Goal: Task Accomplishment & Management: Complete application form

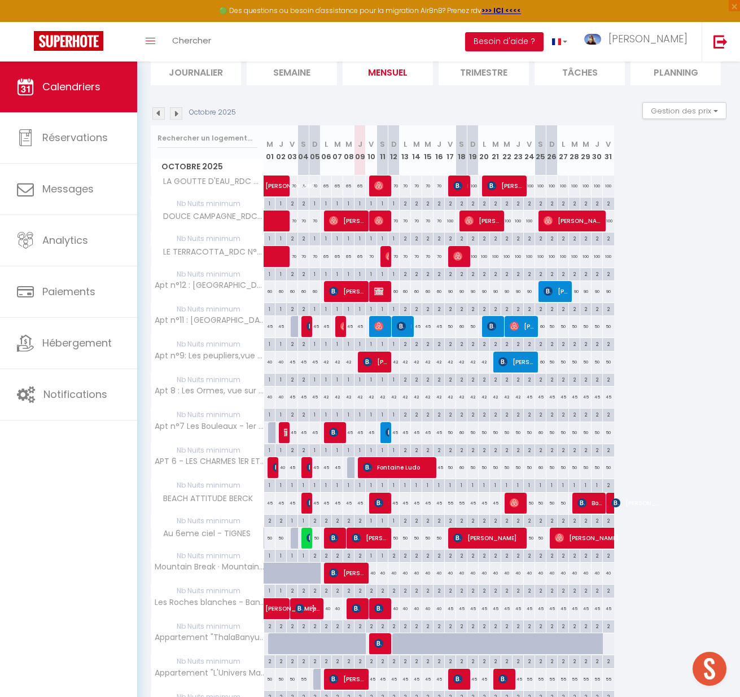
scroll to position [198, 0]
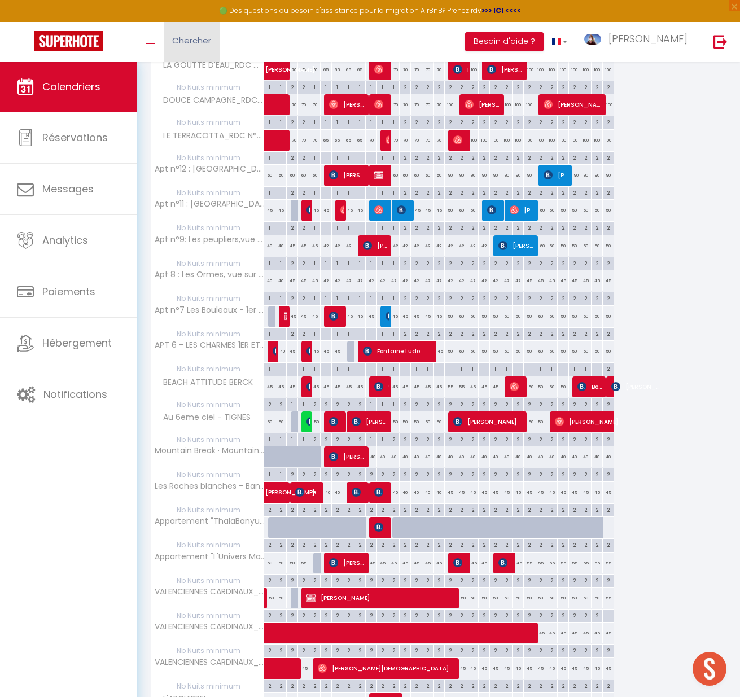
click at [188, 40] on span "Chercher" at bounding box center [191, 40] width 39 height 12
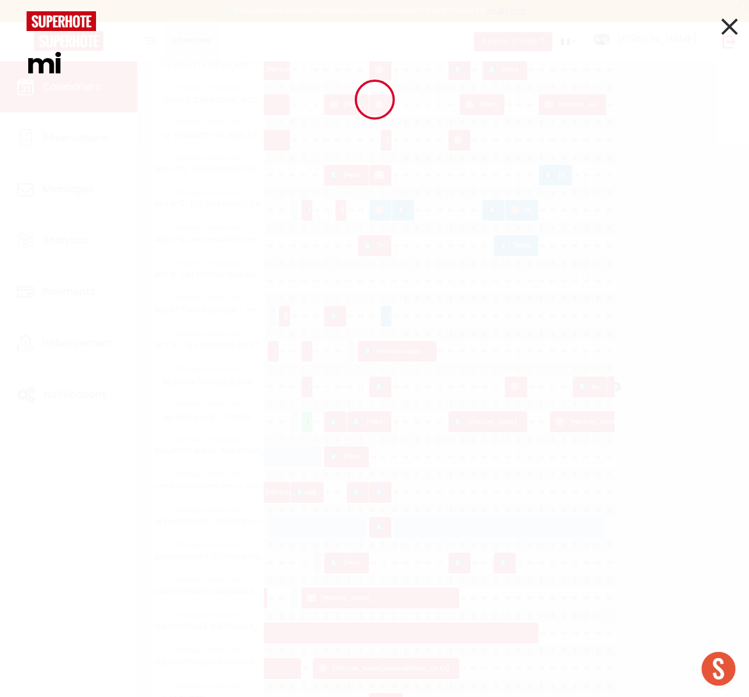
type input "m"
type input "gaad"
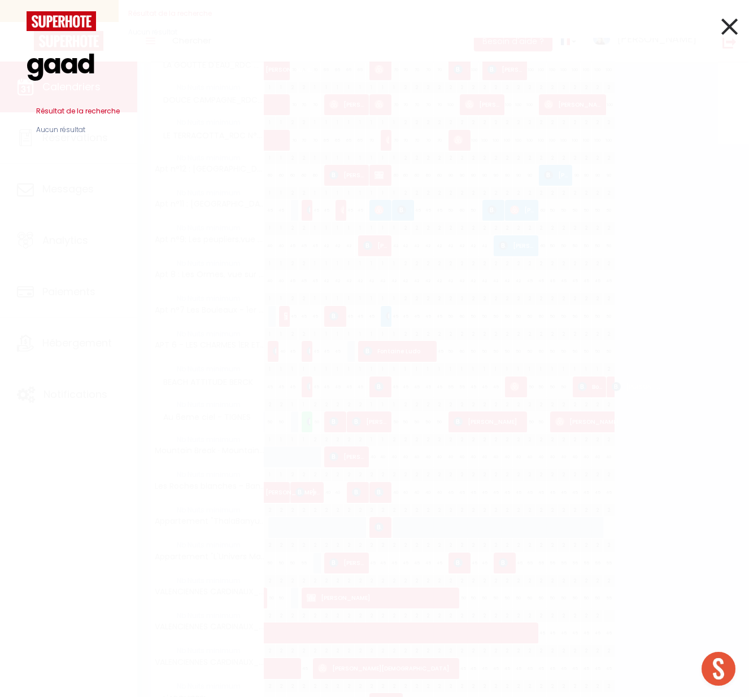
drag, startPoint x: 183, startPoint y: 59, endPoint x: -75, endPoint y: 56, distance: 258.6
click at [0, 56] on html "🟢 Des questions ou besoin d'assistance pour la migration AirBnB? Prenez rdv >>>…" at bounding box center [374, 150] width 749 height 697
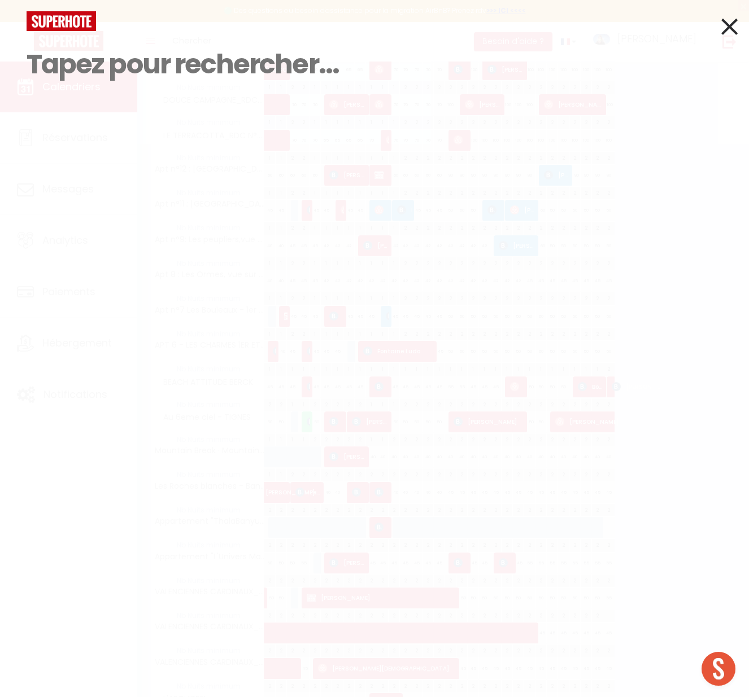
click at [729, 26] on icon at bounding box center [729, 26] width 16 height 28
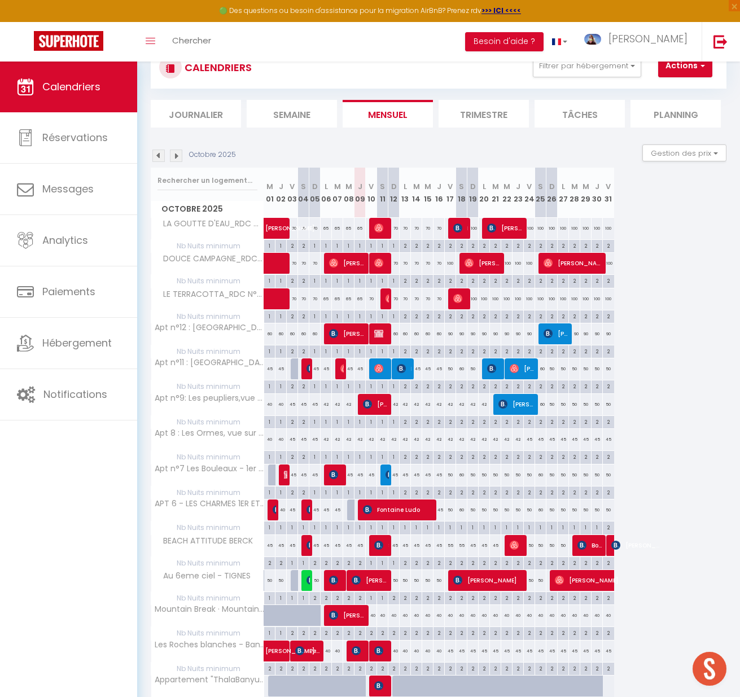
scroll to position [0, 0]
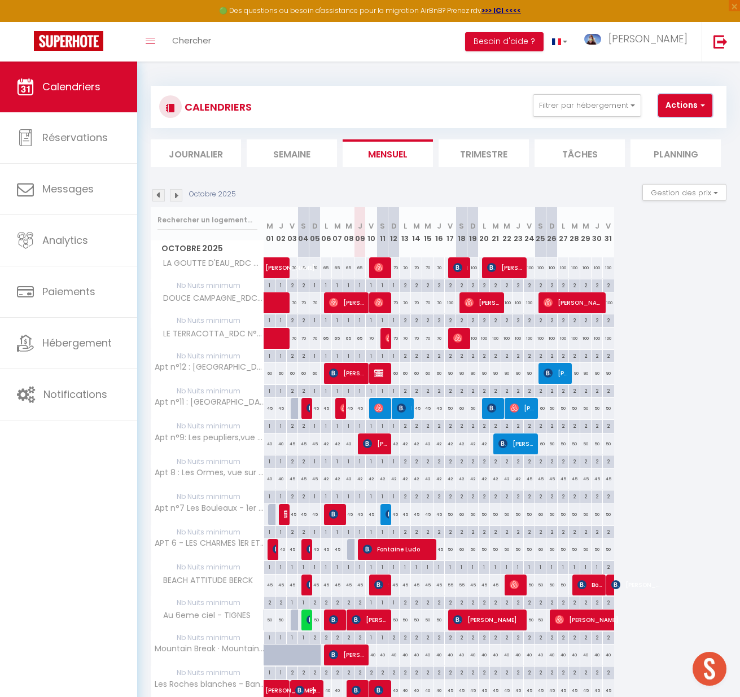
click at [694, 105] on button "Actions" at bounding box center [685, 105] width 54 height 23
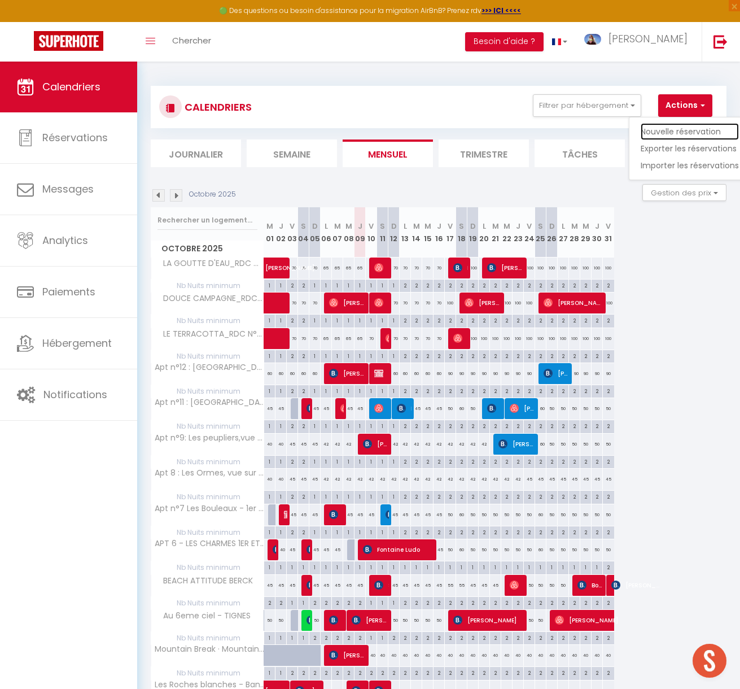
click at [675, 134] on link "Nouvelle réservation" at bounding box center [690, 131] width 98 height 17
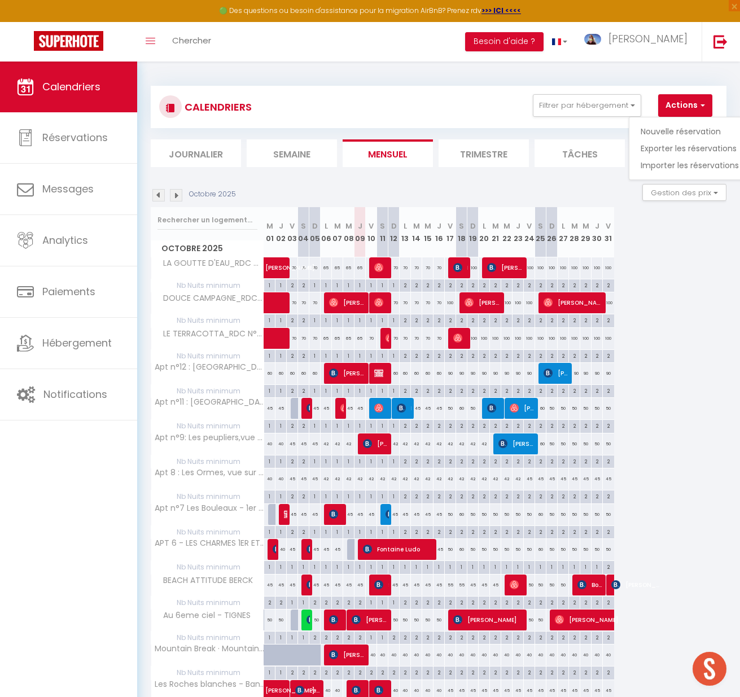
select select
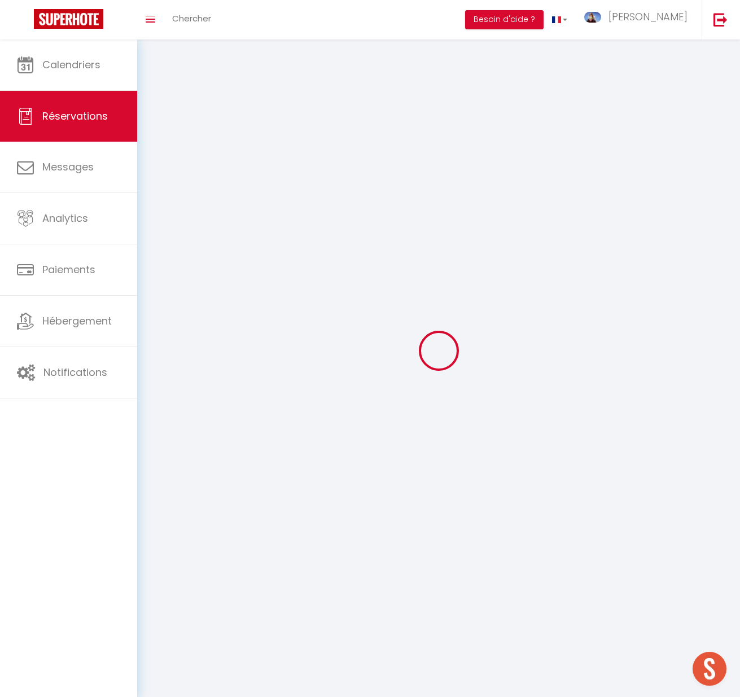
select select
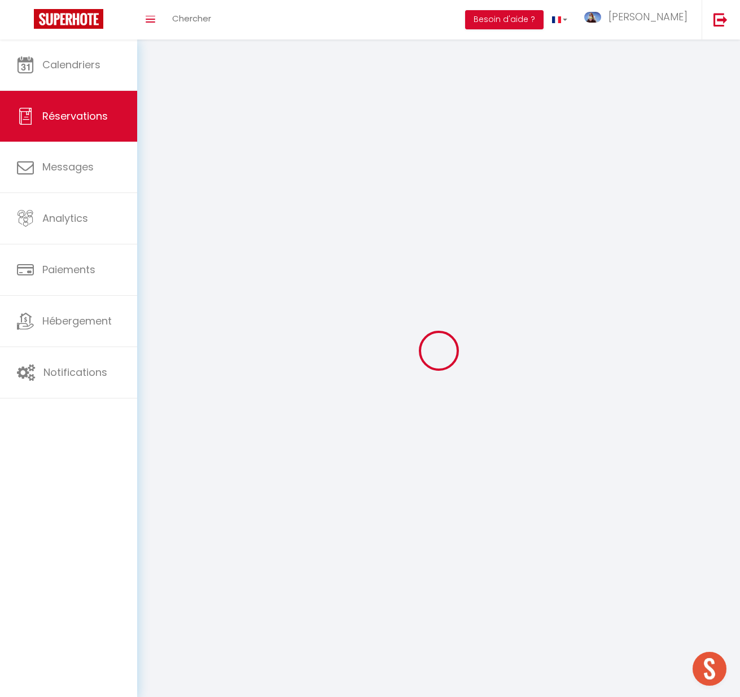
select select
checkbox input "false"
select select
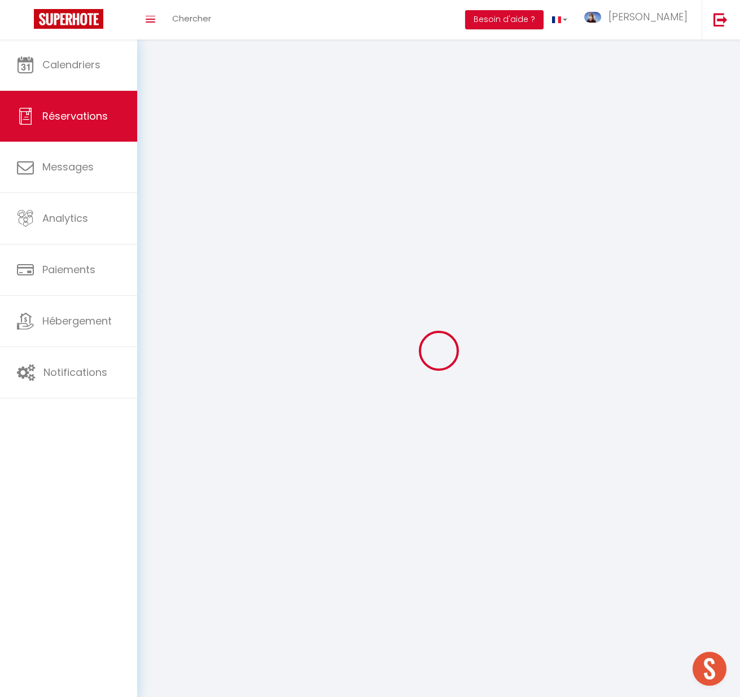
select select
checkbox input "false"
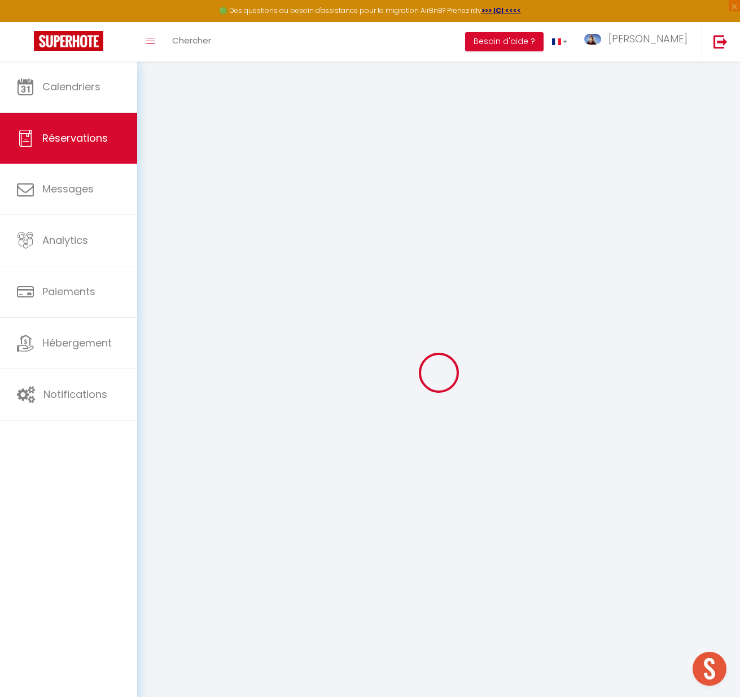
select select
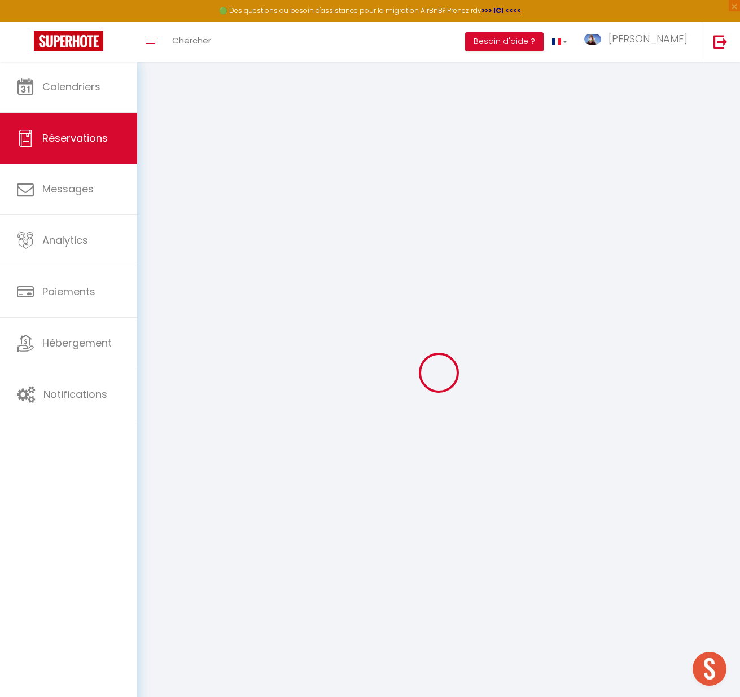
select select
checkbox input "false"
select select
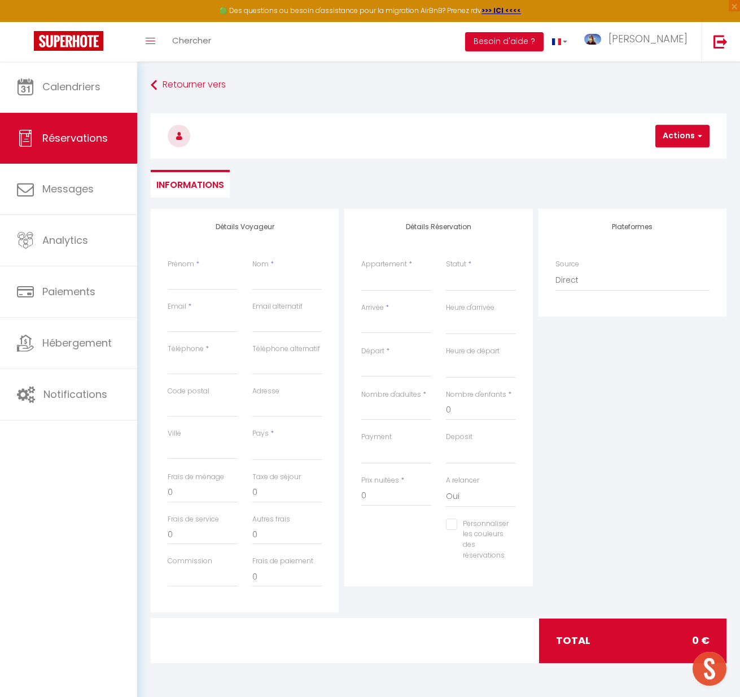
select select
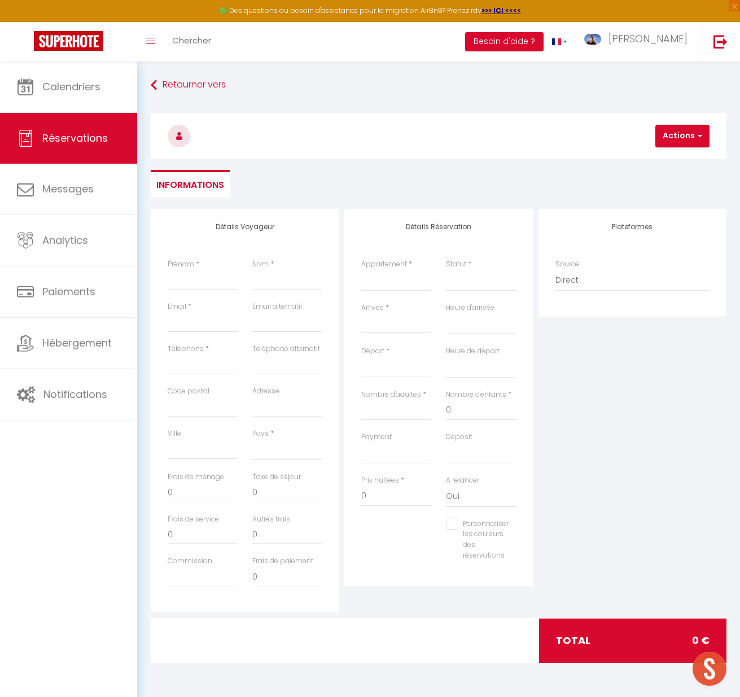
checkbox input "false"
select select
click at [202, 285] on input "Prénom" at bounding box center [203, 280] width 70 height 20
type input "M"
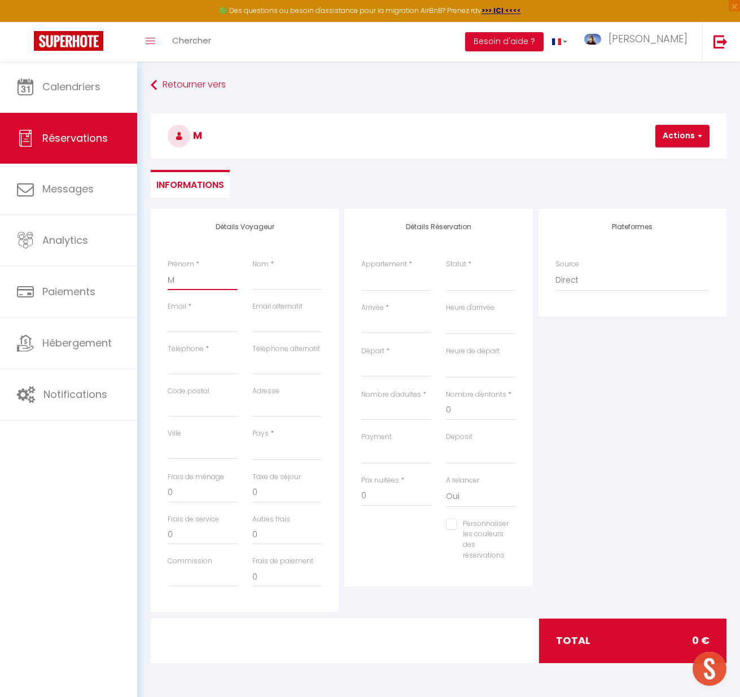
select select
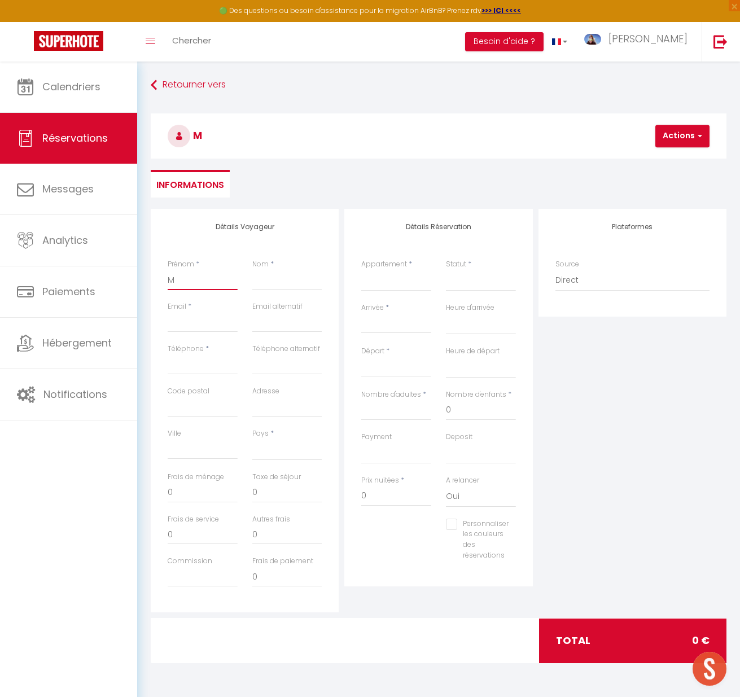
select select
checkbox input "false"
type input "Mi"
select select
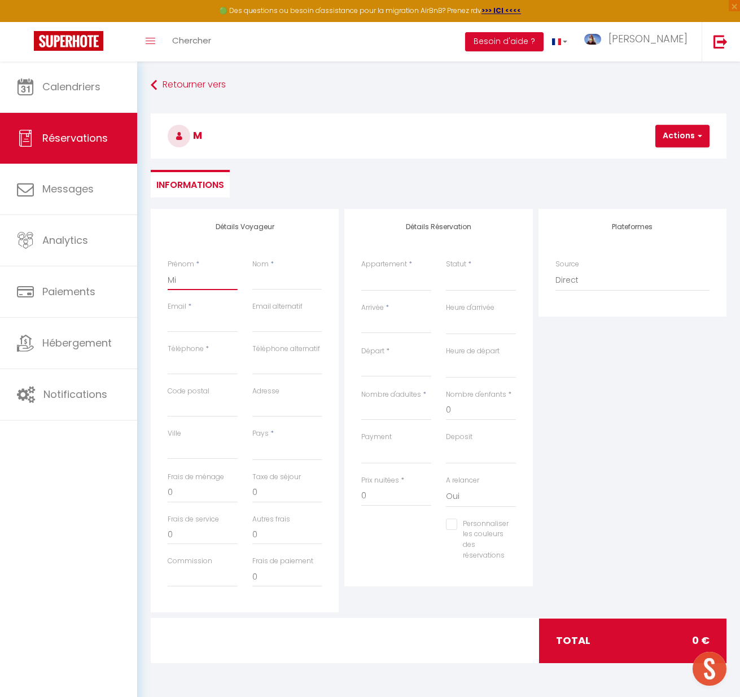
select select
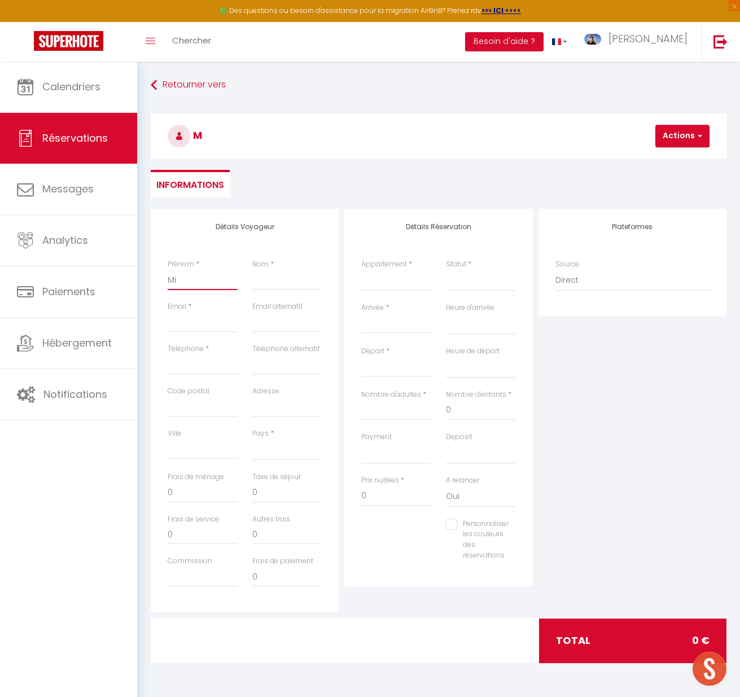
select select
checkbox input "false"
type input "Mic"
select select
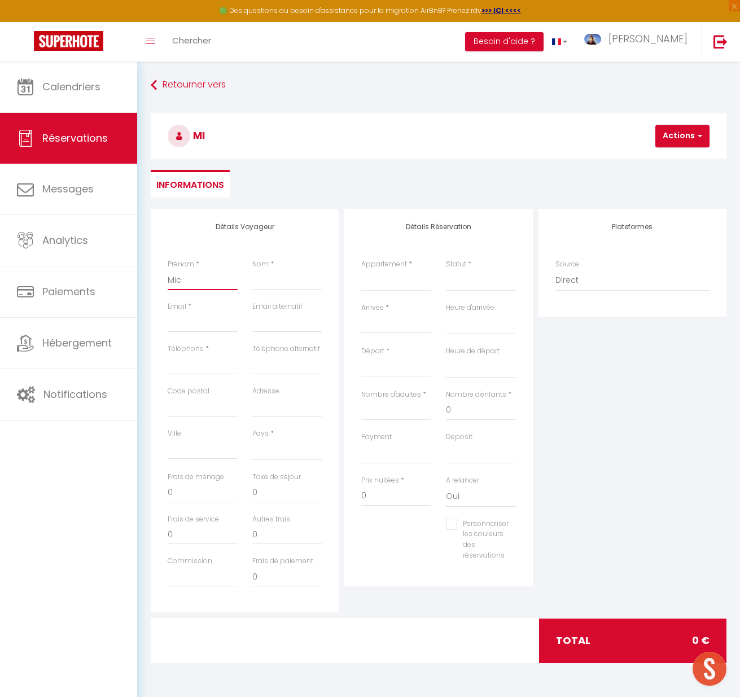
select select
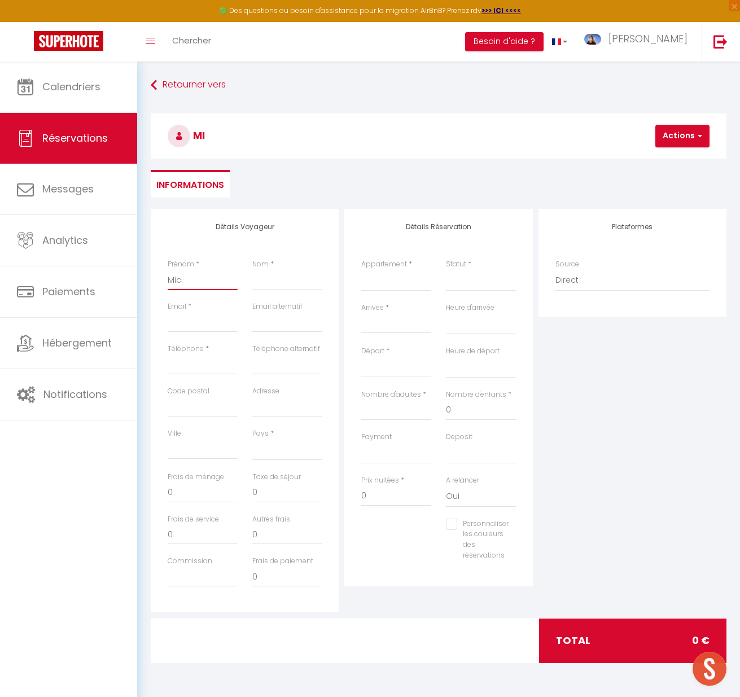
checkbox input "false"
type input "Mich"
select select
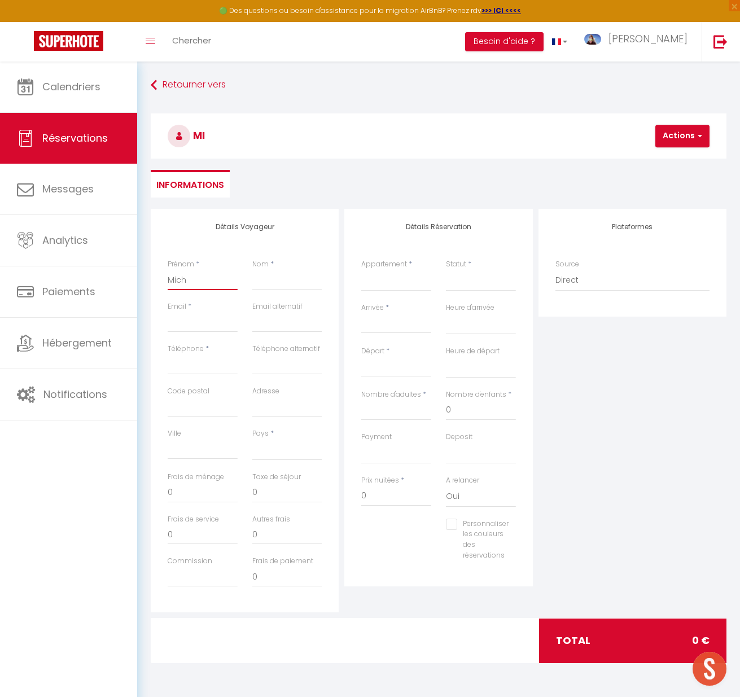
select select
checkbox input "false"
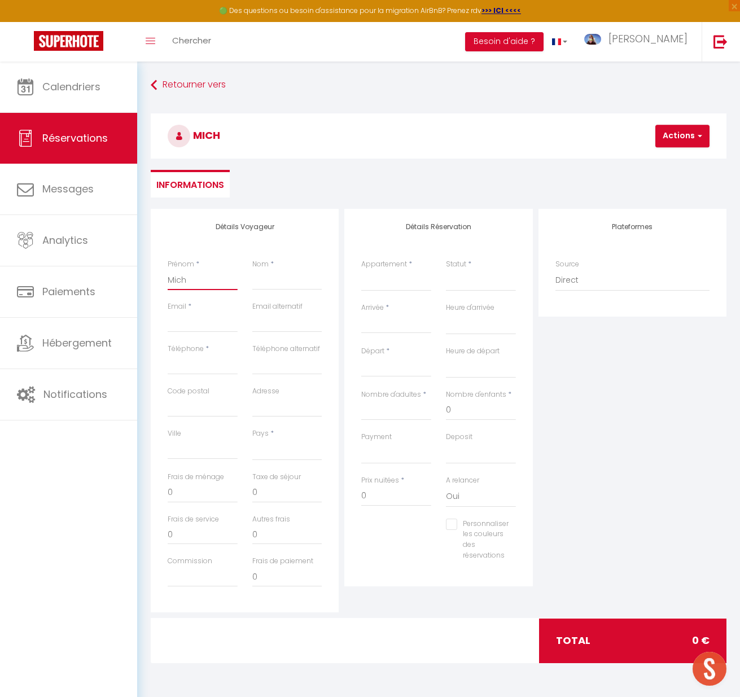
type input "Micha"
select select
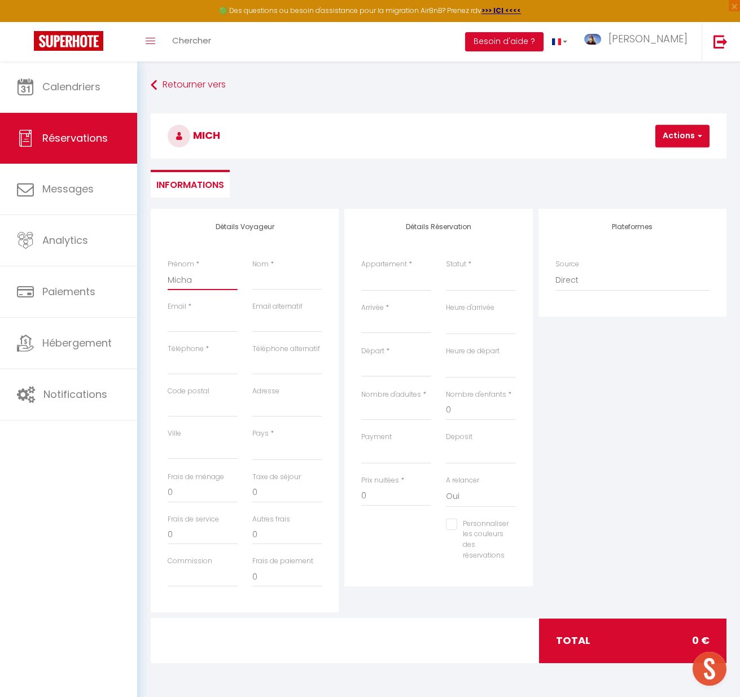
select select
checkbox input "false"
type input "Michae"
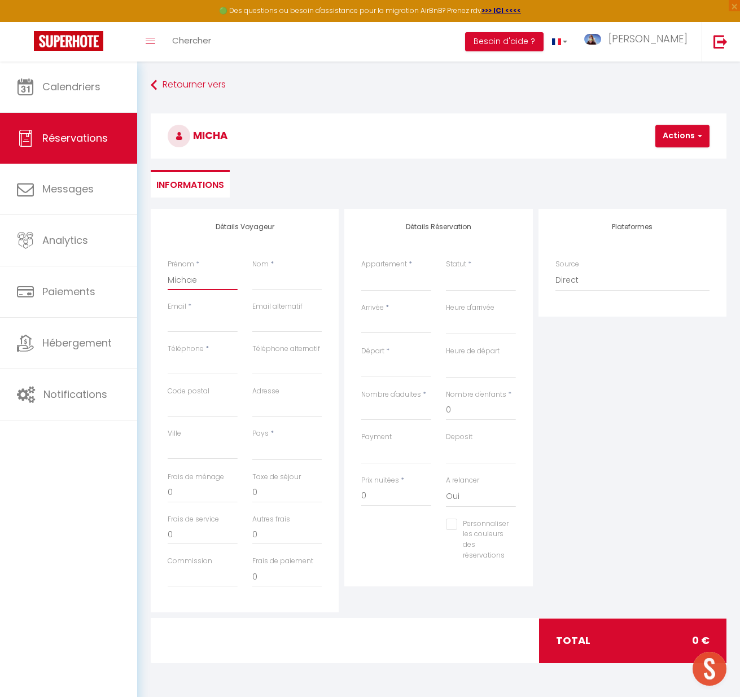
select select
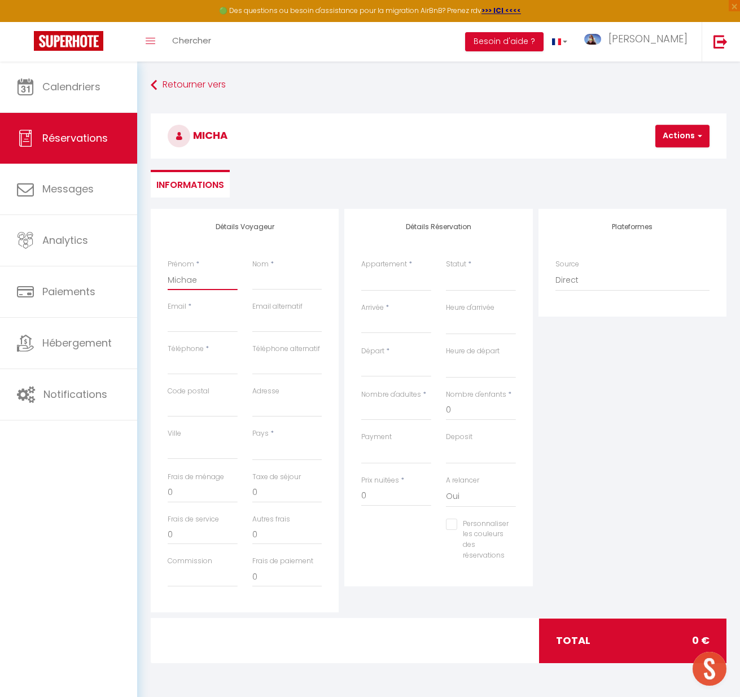
select select
checkbox input "false"
type input "[PERSON_NAME]"
select select
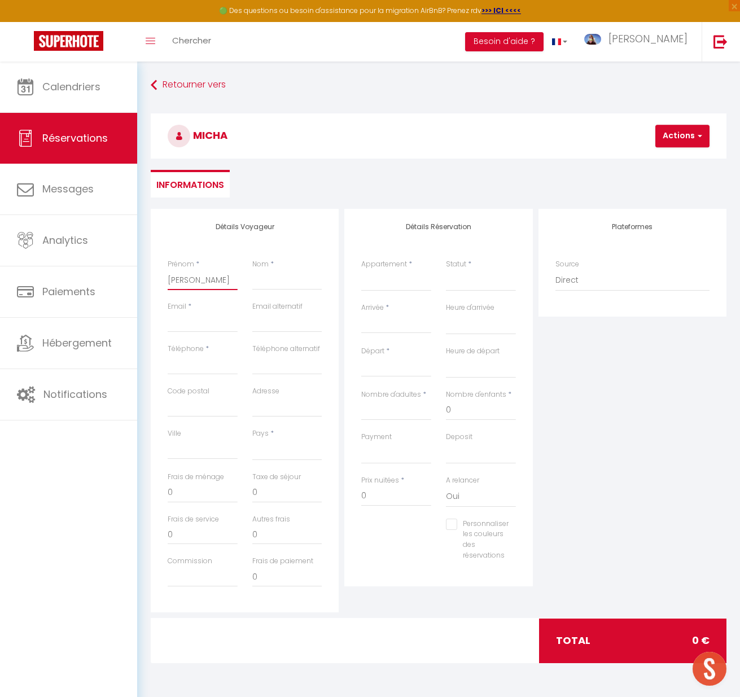
select select
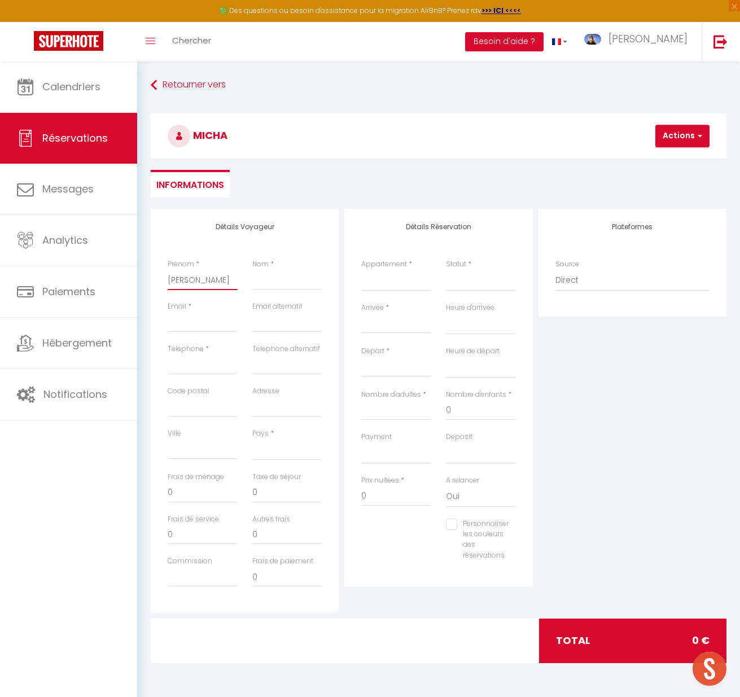
select select
checkbox input "false"
type input "[PERSON_NAME]"
type input "G"
select select
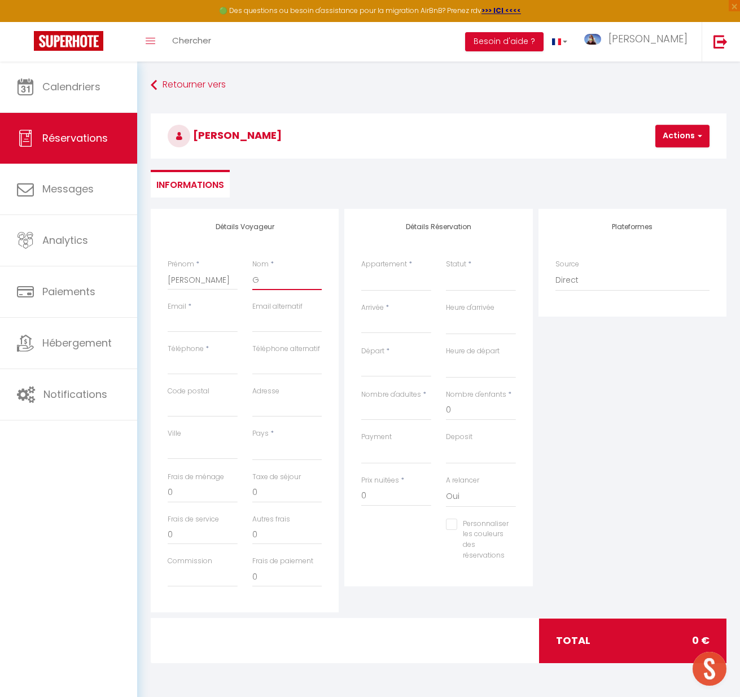
select select
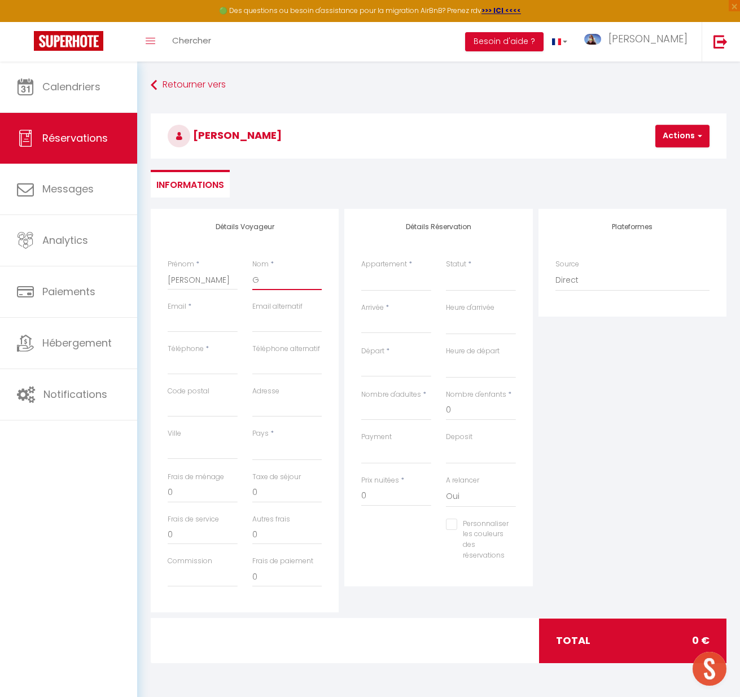
select select
checkbox input "false"
type input "GA"
select select
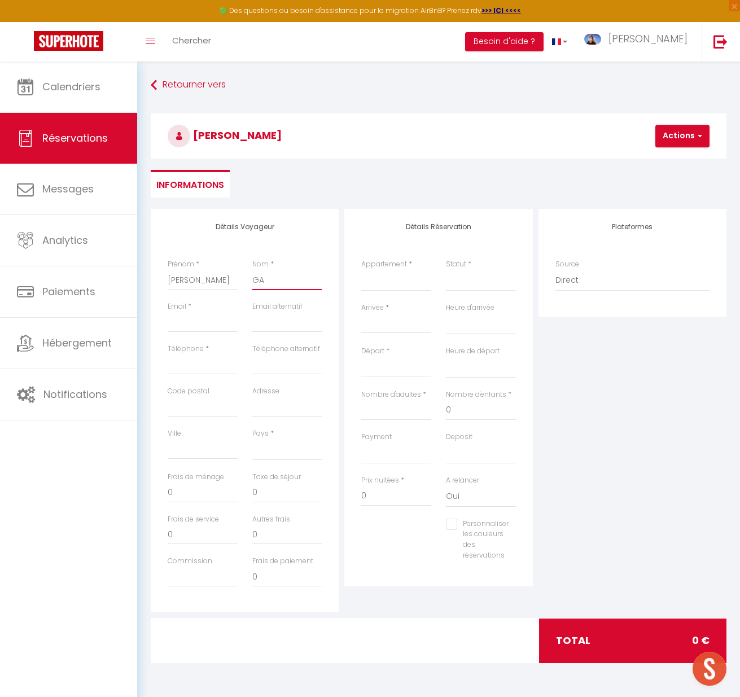
select select
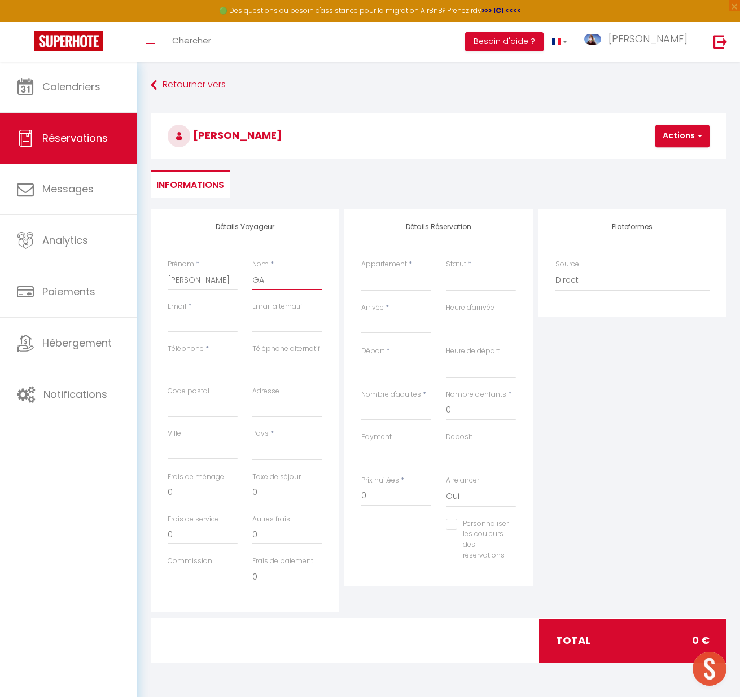
checkbox input "false"
type input "GAA"
select select
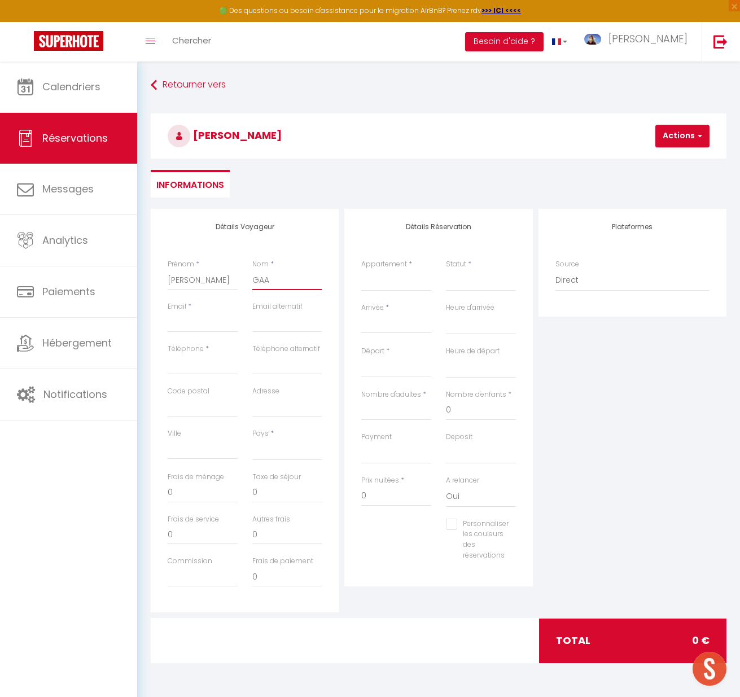
select select
checkbox input "false"
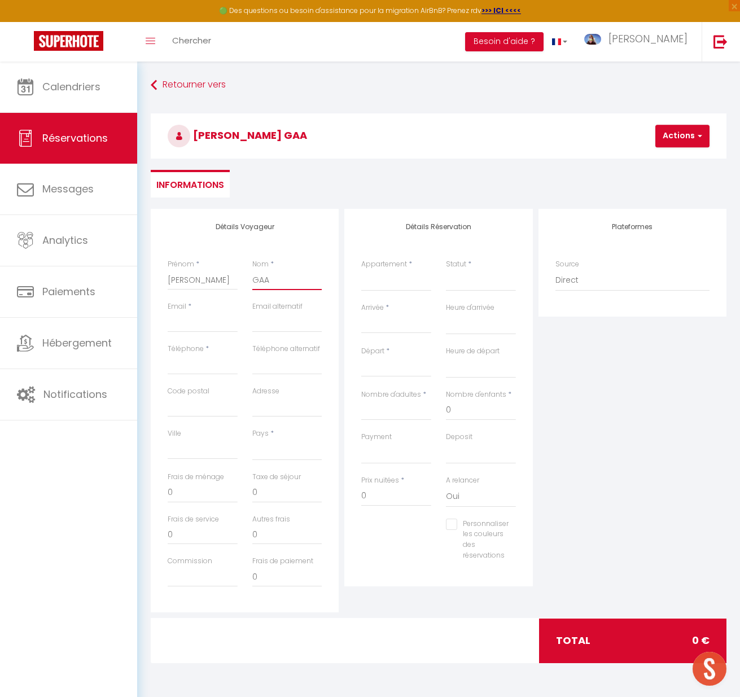
type input "GAAD"
select select
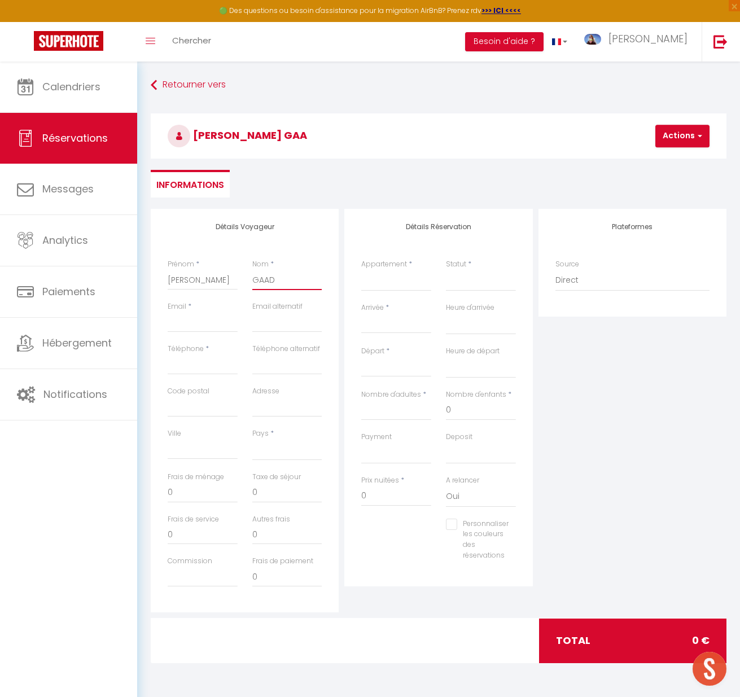
select select
checkbox input "false"
type input "GAADA"
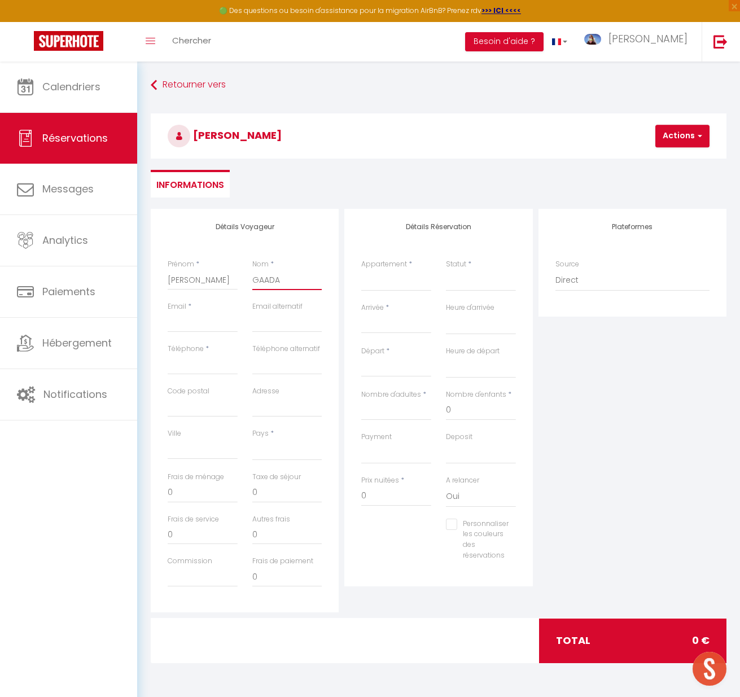
select select
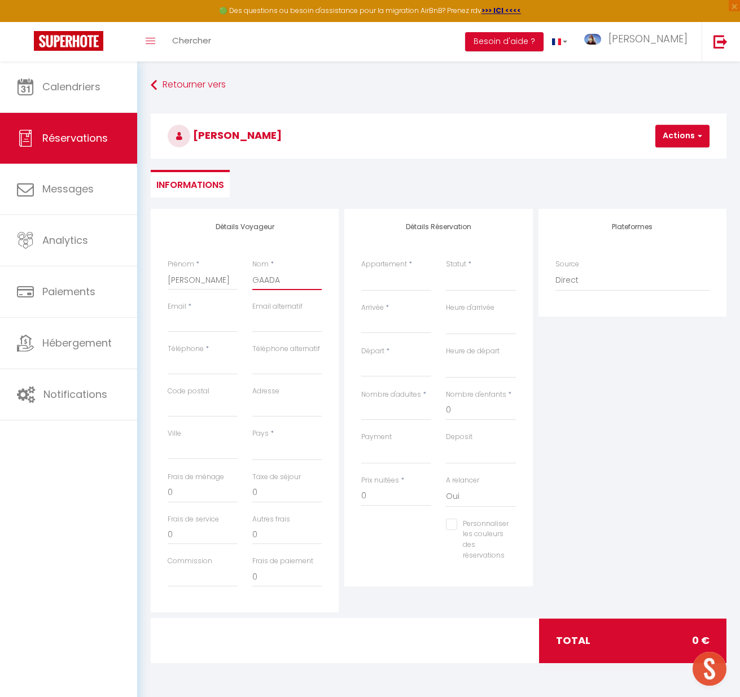
select select
checkbox input "false"
type input "GAADAO"
select select
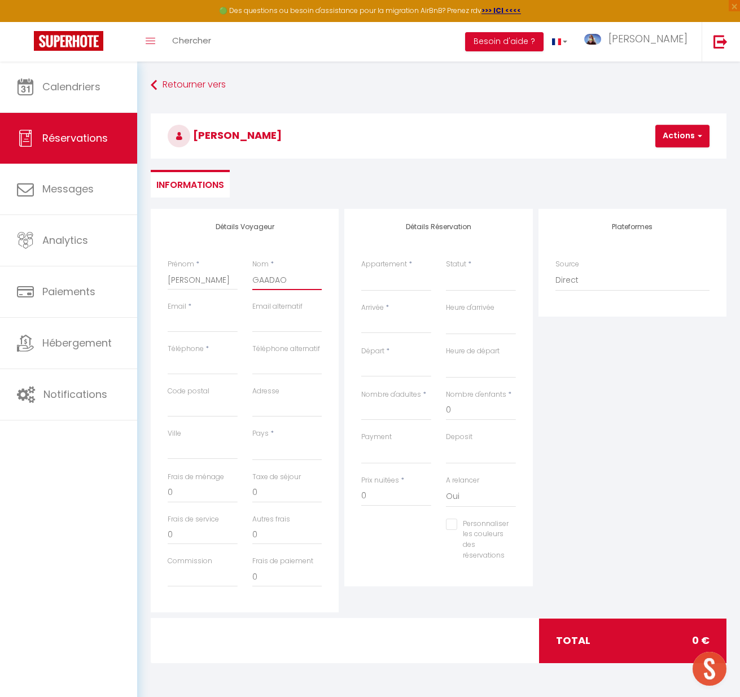
select select
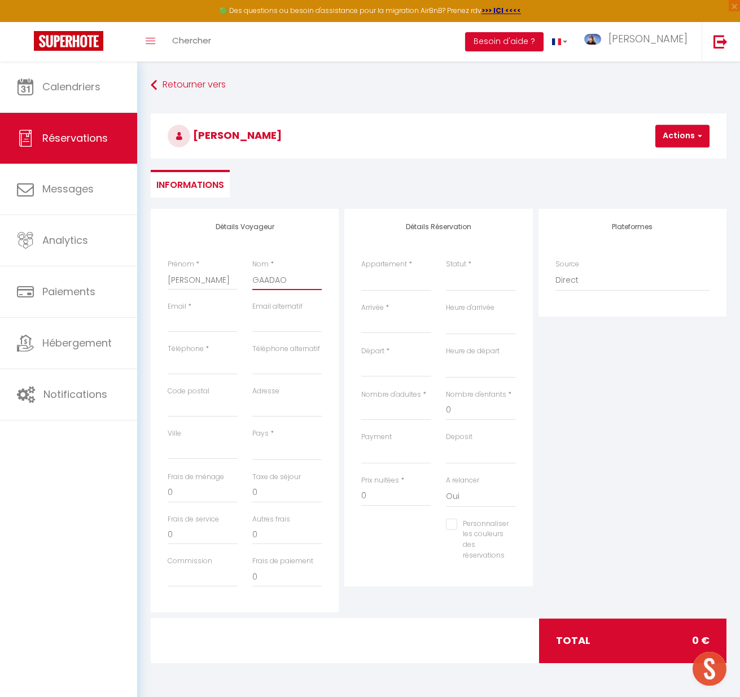
select select
checkbox input "false"
type input "GAADAOU"
select select
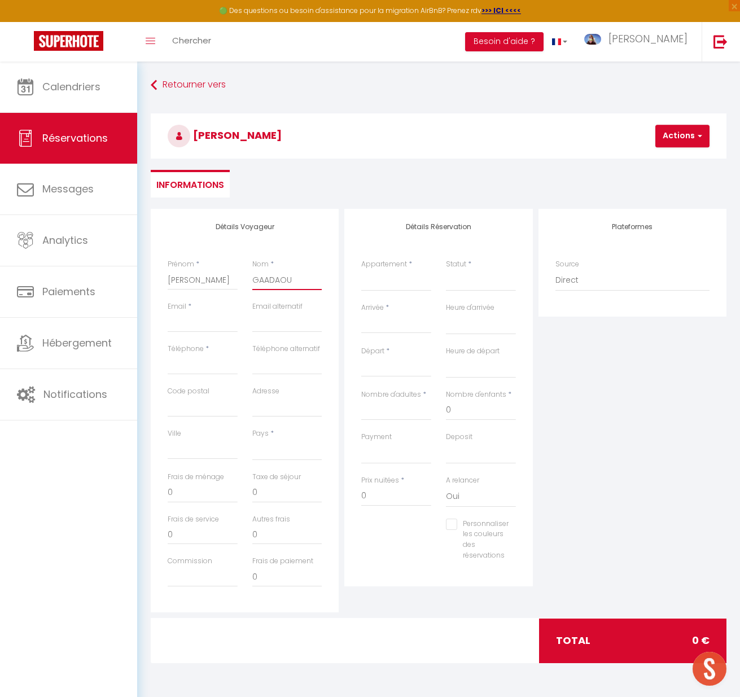
select select
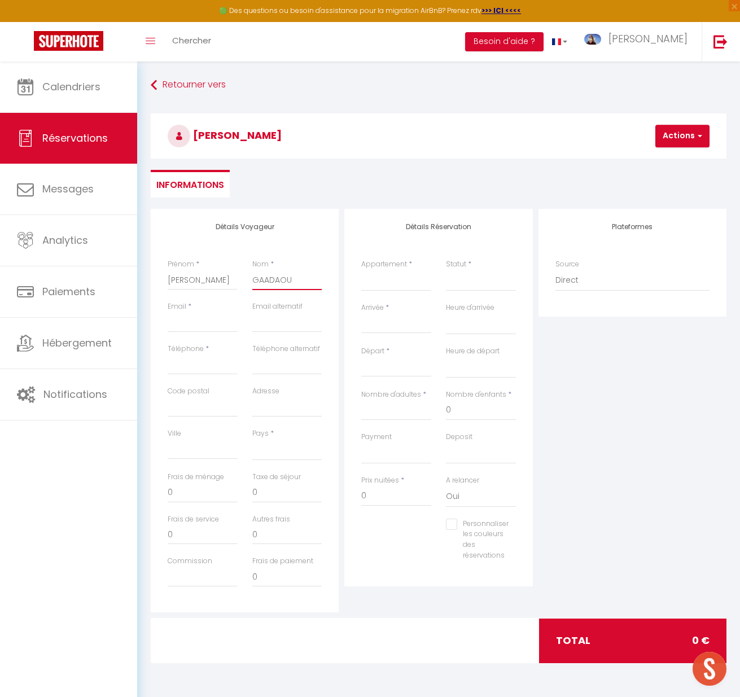
checkbox input "false"
type input "GAADAOUI"
select select
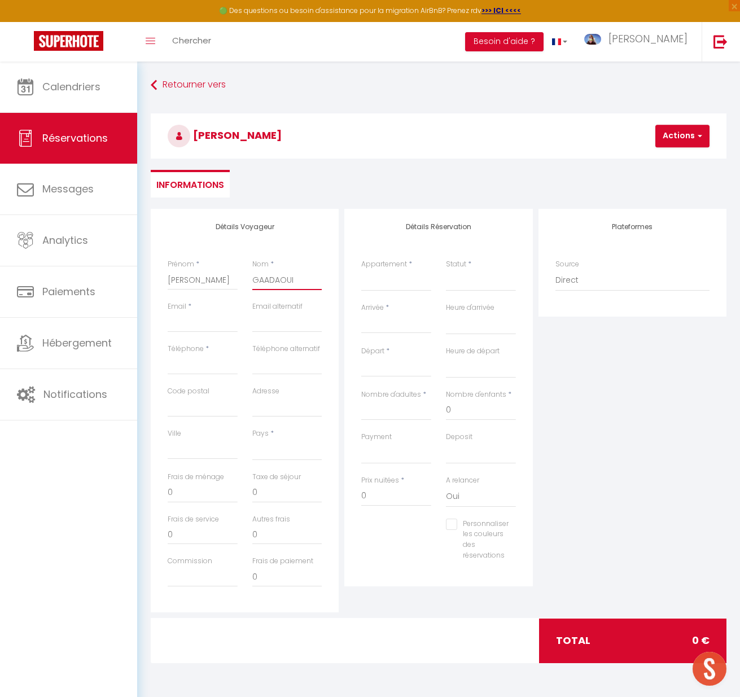
select select
checkbox input "false"
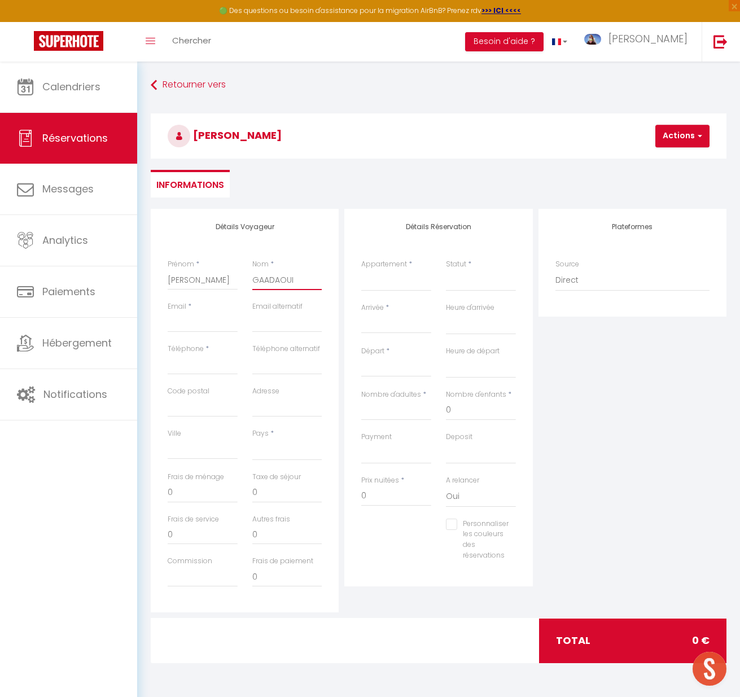
type input "GAADAOUI"
click at [202, 325] on input "Email" at bounding box center [203, 322] width 70 height 20
click at [218, 367] on input "Téléphone" at bounding box center [203, 365] width 70 height 20
type input "0"
select select
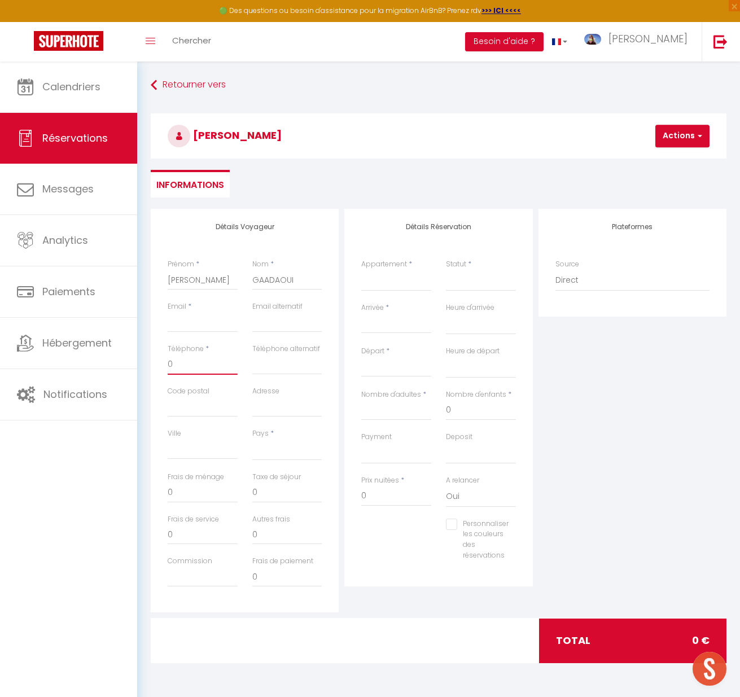
select select
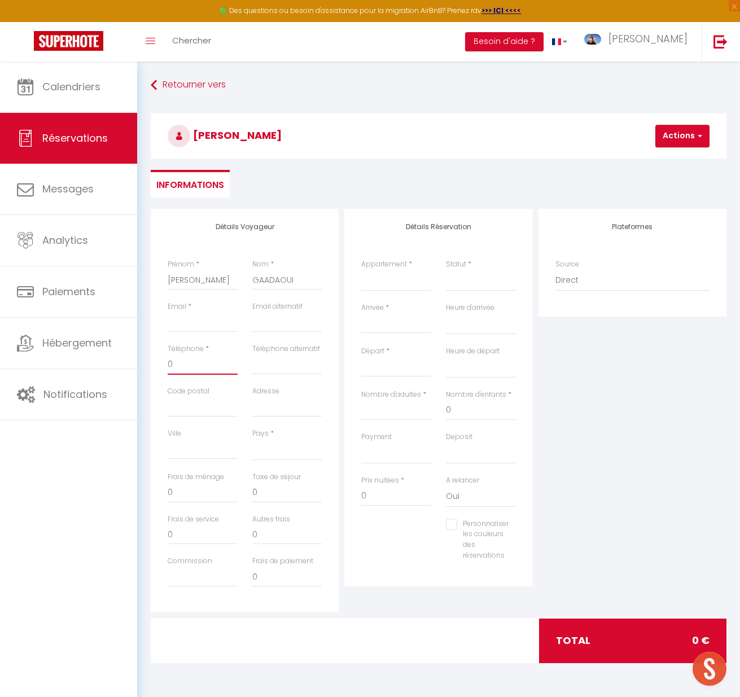
select select
checkbox input "false"
type input "06"
select select
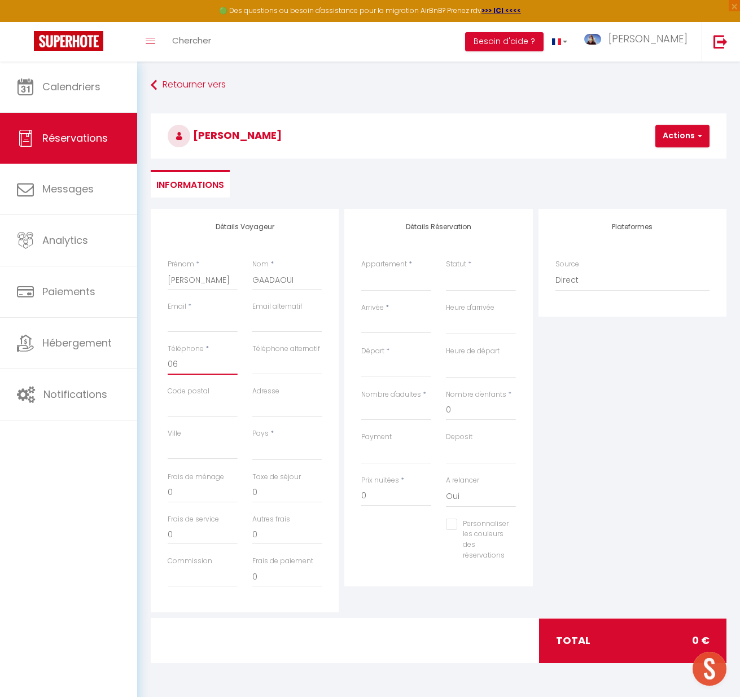
select select
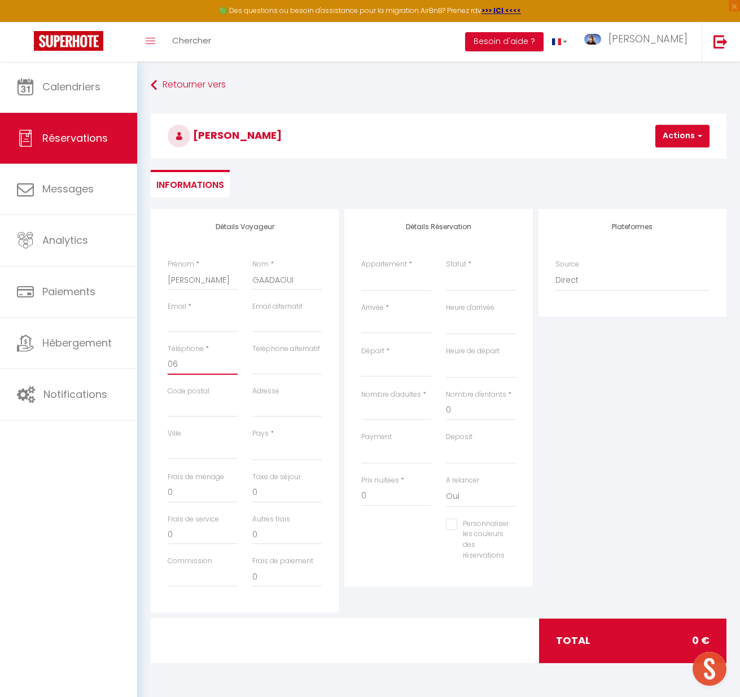
checkbox input "false"
type input "066"
select select
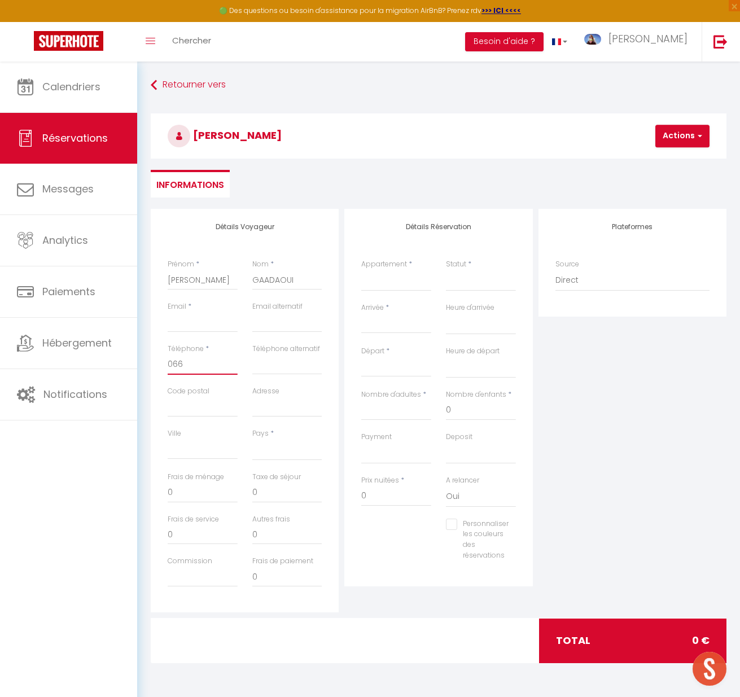
select select
click at [377, 275] on select "LA GOUTTE D'EAU_RDC N° 1 DOUCE CAMPAGNE_RDC N° 2 LE TERRACOTTA_RDC N° 3 Apt n°1…" at bounding box center [396, 280] width 70 height 21
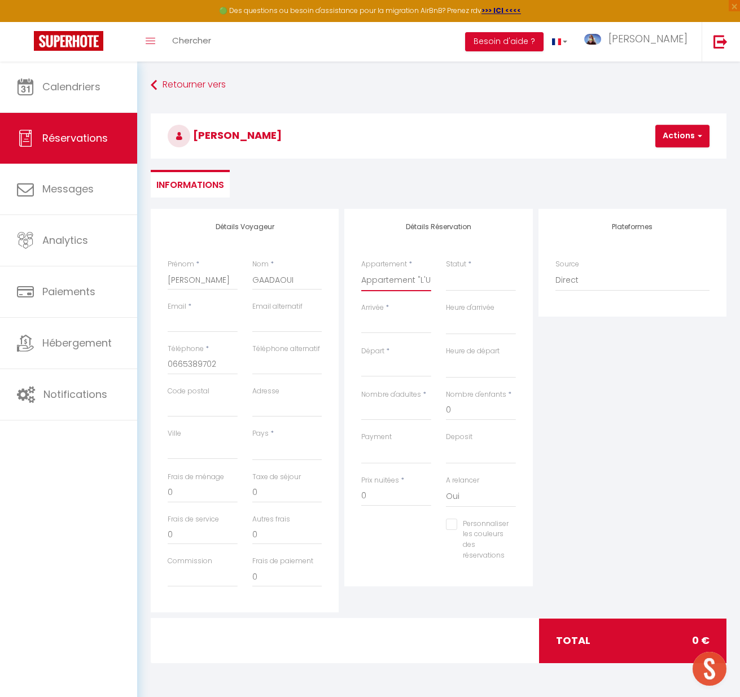
click at [361, 270] on select "LA GOUTTE D'EAU_RDC N° 1 DOUCE CAMPAGNE_RDC N° 2 LE TERRACOTTA_RDC N° 3 Apt n°1…" at bounding box center [396, 280] width 70 height 21
click at [469, 247] on div "Détails Réservation Appartement * LA GOUTTE D'EAU_RDC N° 1 DOUCE CAMPAGNE_RDC N…" at bounding box center [438, 398] width 188 height 378
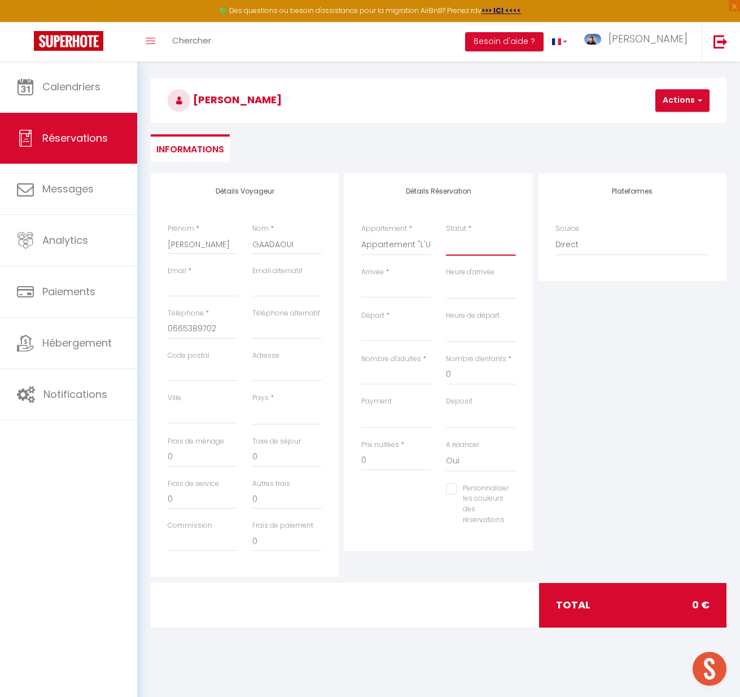
click at [470, 252] on select "Confirmé Non Confirmé [PERSON_NAME] par le voyageur No Show Request" at bounding box center [481, 244] width 70 height 21
click at [446, 234] on select "Confirmé Non Confirmé [PERSON_NAME] par le voyageur No Show Request" at bounding box center [481, 244] width 70 height 21
click at [386, 283] on input "Arrivée" at bounding box center [396, 289] width 70 height 15
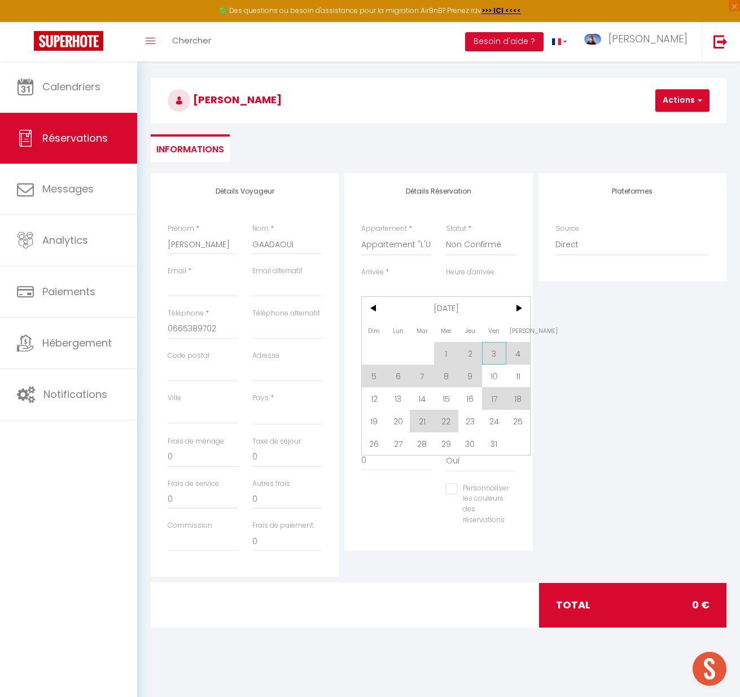
click at [493, 360] on span "3" at bounding box center [494, 353] width 24 height 23
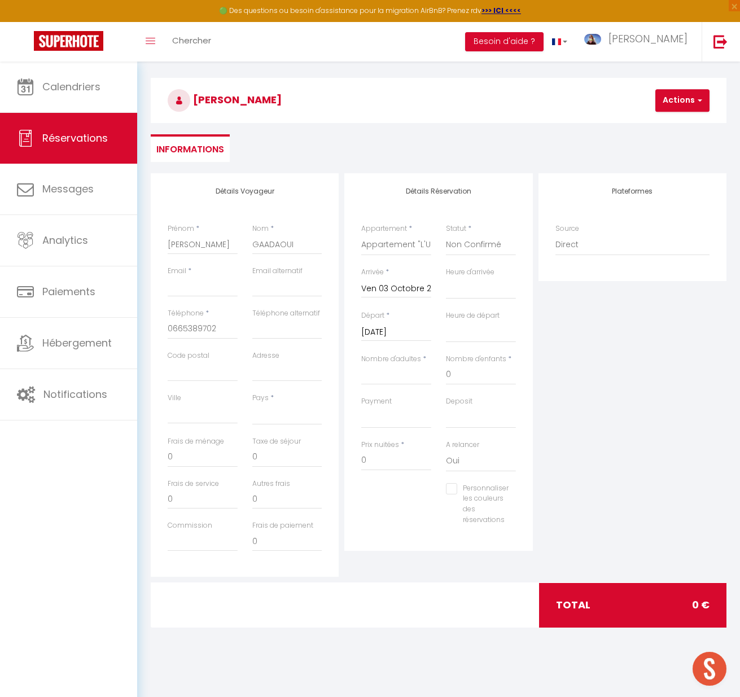
click at [393, 287] on input "Ven 03 Octobre 2025" at bounding box center [396, 289] width 70 height 15
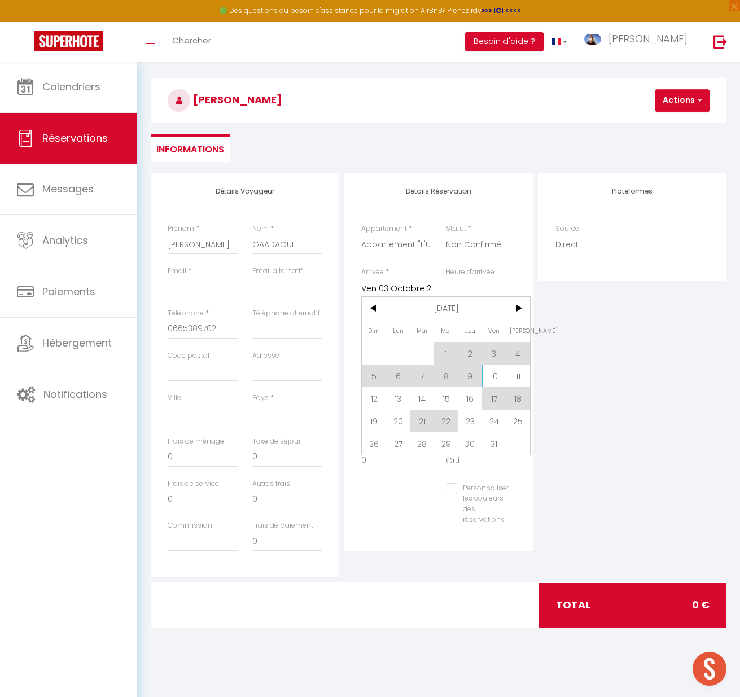
click at [495, 374] on span "10" at bounding box center [494, 376] width 24 height 23
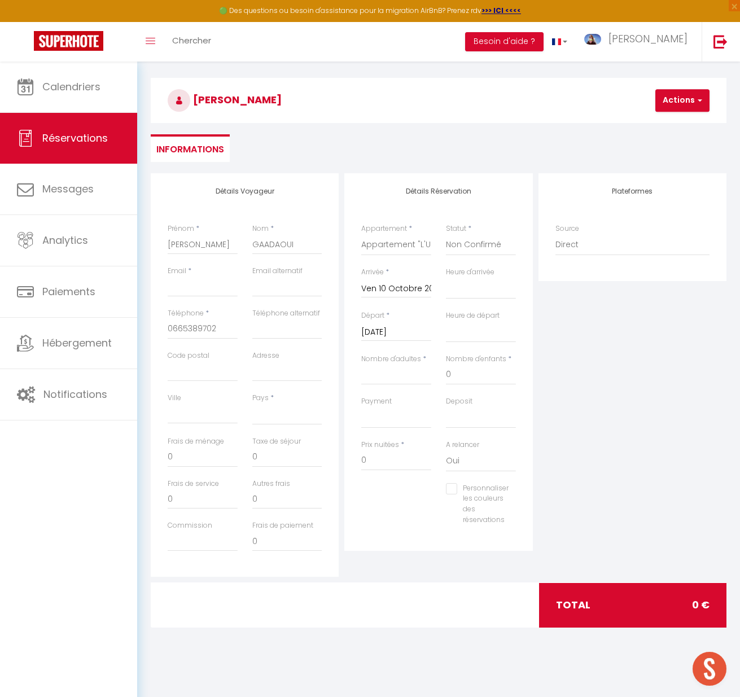
click at [410, 332] on input "[DATE]" at bounding box center [396, 332] width 70 height 15
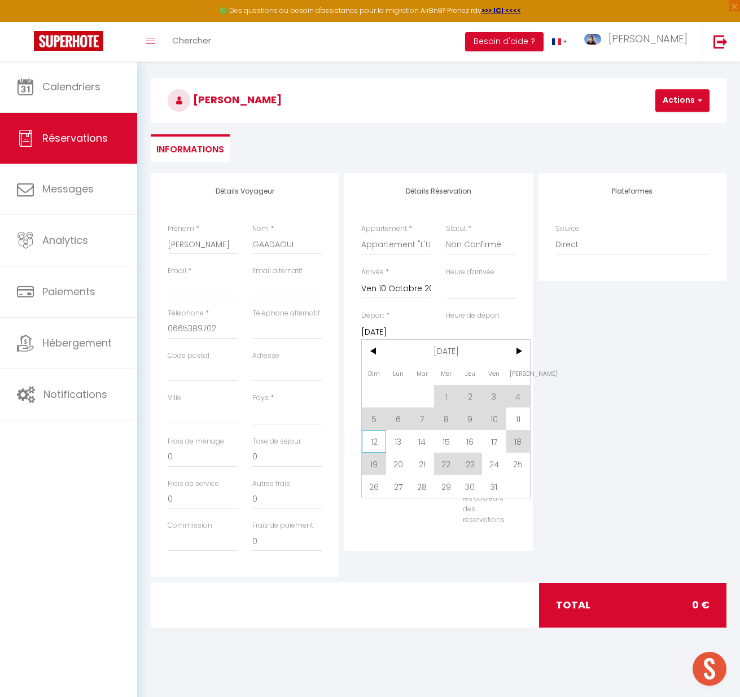
click at [375, 443] on span "12" at bounding box center [374, 441] width 24 height 23
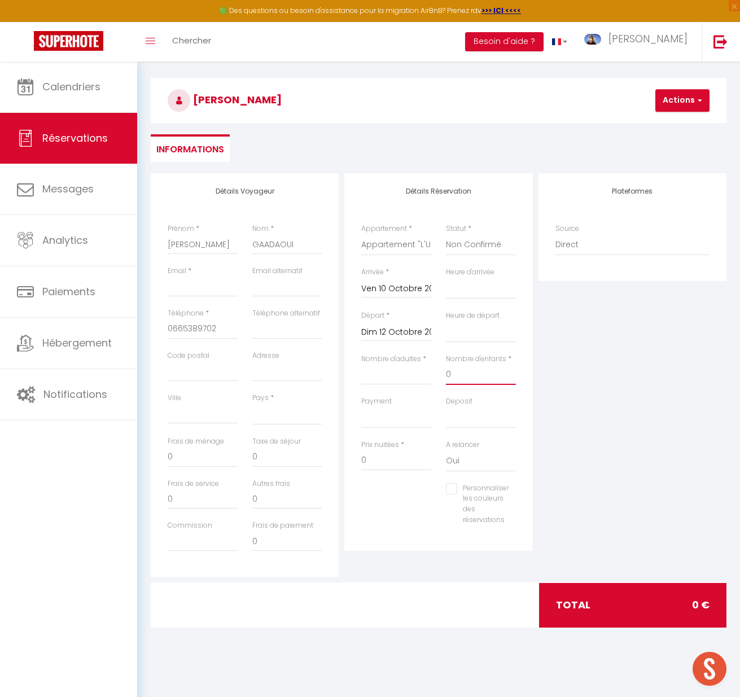
click at [483, 377] on input "0" at bounding box center [481, 375] width 70 height 20
click at [419, 375] on input "Nombre d'adultes" at bounding box center [396, 375] width 70 height 20
click at [405, 421] on select "OK KO" at bounding box center [396, 417] width 70 height 21
click at [361, 407] on select "OK KO" at bounding box center [396, 417] width 70 height 21
click at [381, 460] on input "100" at bounding box center [396, 460] width 70 height 20
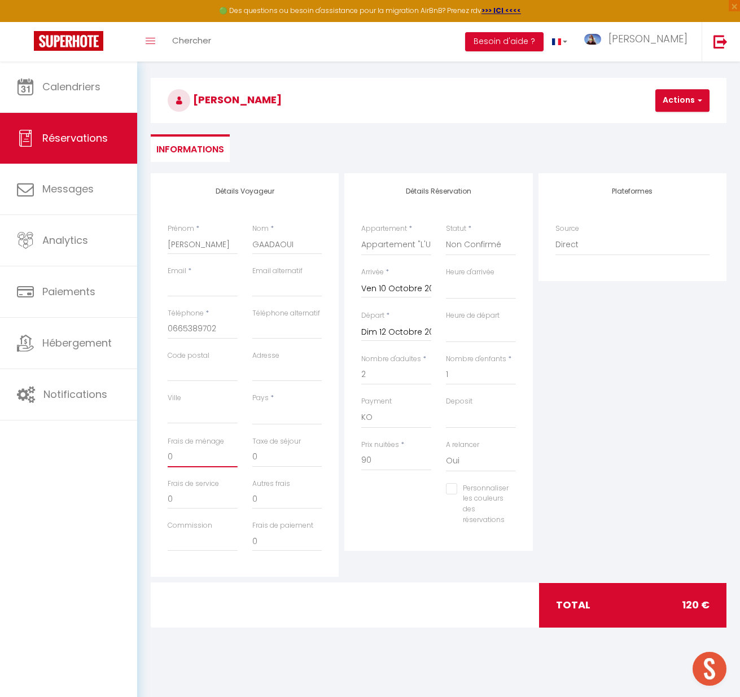
click at [187, 462] on input "0" at bounding box center [203, 457] width 70 height 20
click at [621, 403] on div "Plateformes Source Direct [DOMAIN_NAME] [DOMAIN_NAME] Chalet montagne Expedia G…" at bounding box center [633, 375] width 194 height 404
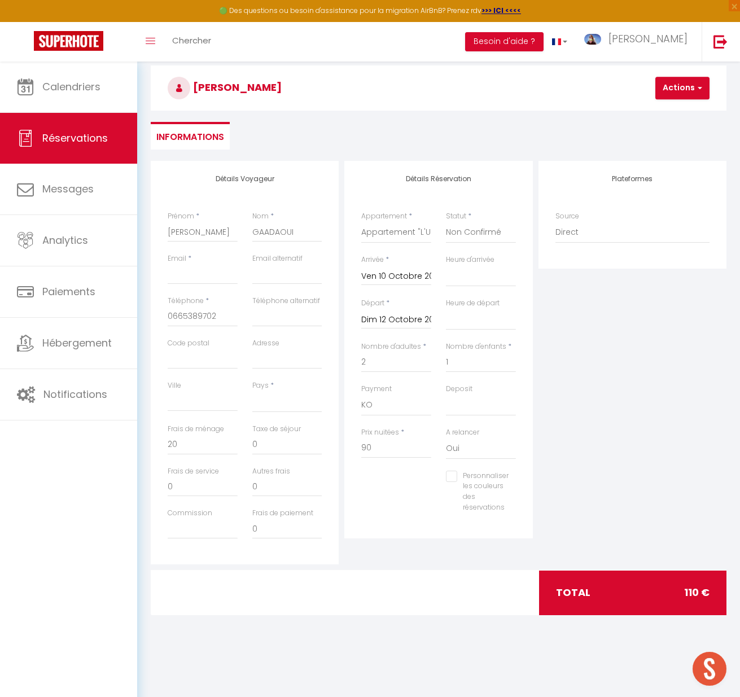
scroll to position [62, 0]
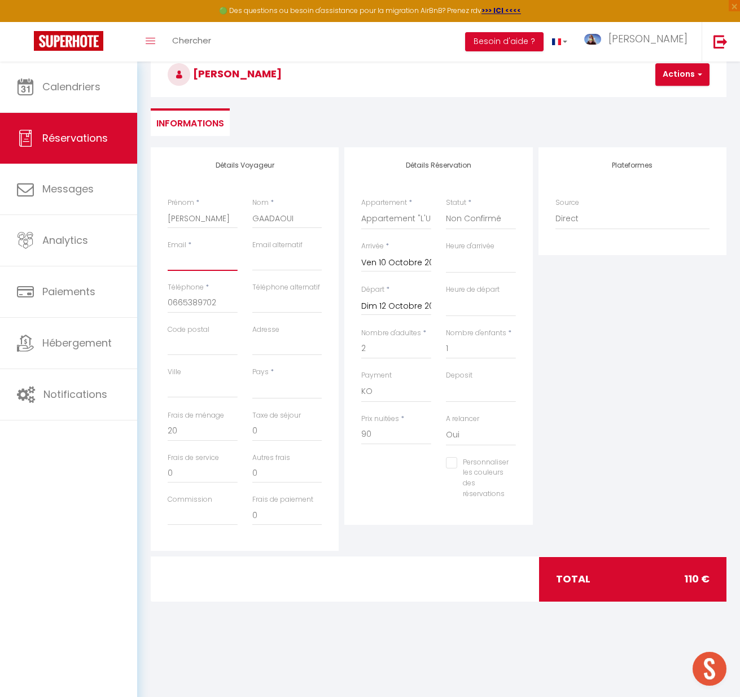
click at [212, 265] on input "Email" at bounding box center [203, 261] width 70 height 20
click at [678, 425] on div "Plateformes Source Direct [DOMAIN_NAME] [DOMAIN_NAME] Chalet montagne Expedia G…" at bounding box center [633, 349] width 194 height 404
click at [210, 256] on input "Email" at bounding box center [203, 261] width 70 height 20
click at [673, 281] on div "Plateformes Source Direct [DOMAIN_NAME] [DOMAIN_NAME] Chalet montagne Expedia G…" at bounding box center [633, 349] width 194 height 404
click at [562, 98] on div "[PERSON_NAME] Actions Enregistrer Actions Enregistrer [PERSON_NAME] et éditer E…" at bounding box center [438, 72] width 590 height 60
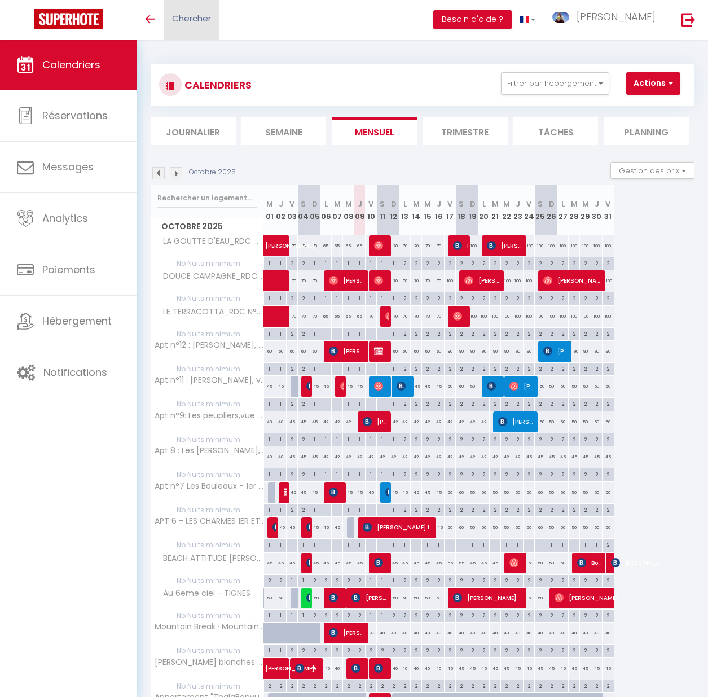
click at [198, 17] on span "Chercher" at bounding box center [191, 18] width 39 height 12
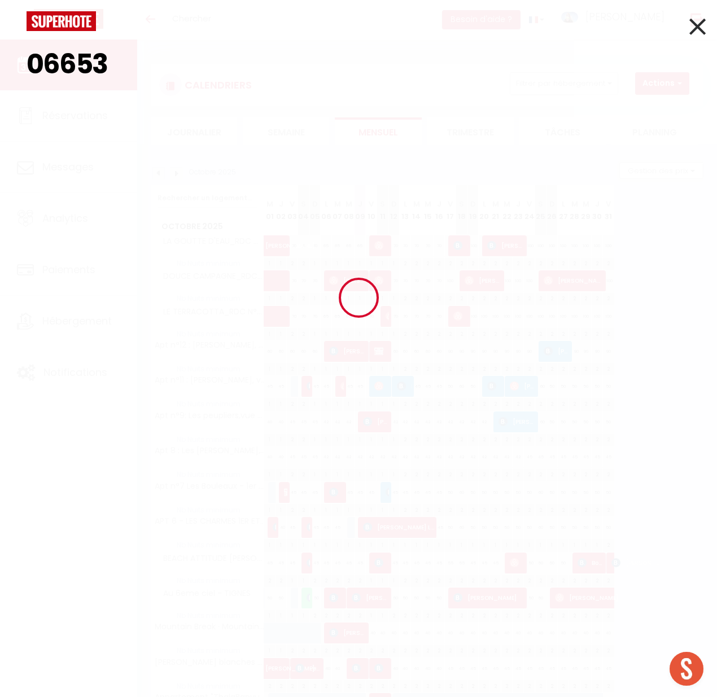
type input "066538"
